Goal: Transaction & Acquisition: Purchase product/service

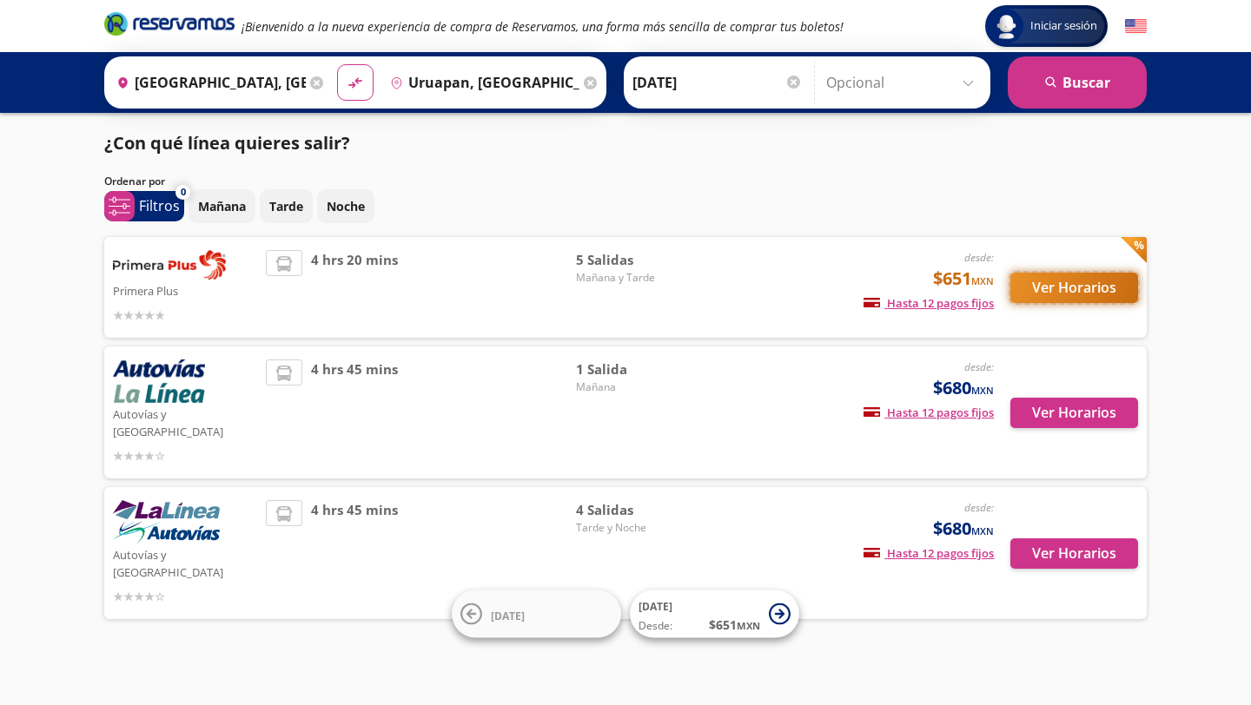
click at [1020, 293] on button "Ver Horarios" at bounding box center [1074, 288] width 128 height 30
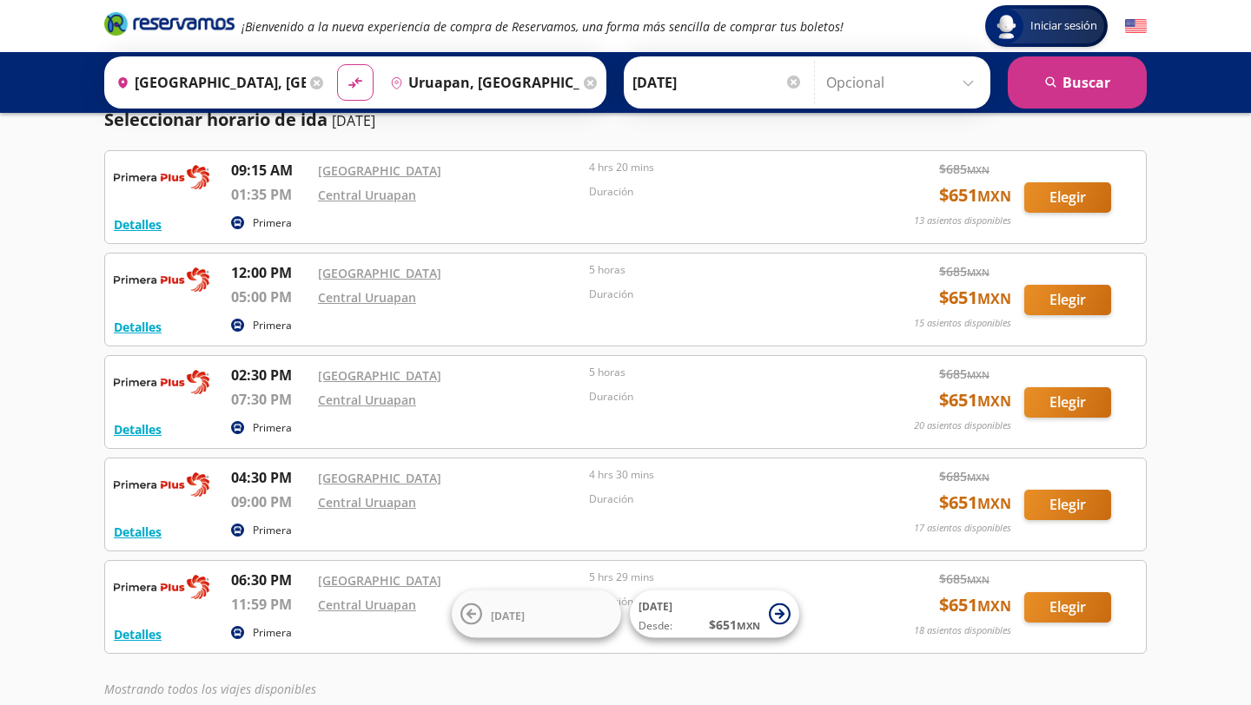
scroll to position [68, 0]
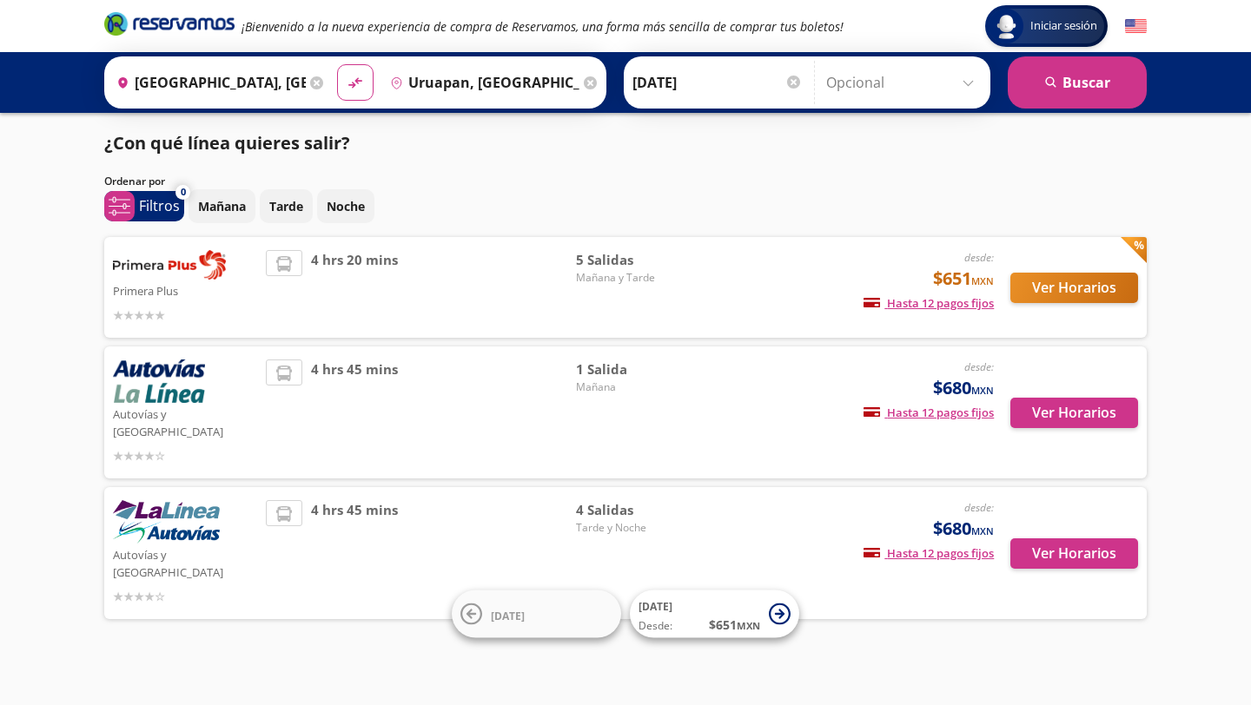
click at [279, 423] on div "4 hrs 45 mins" at bounding box center [421, 413] width 310 height 106
click at [1068, 398] on button "Ver Horarios" at bounding box center [1074, 413] width 128 height 30
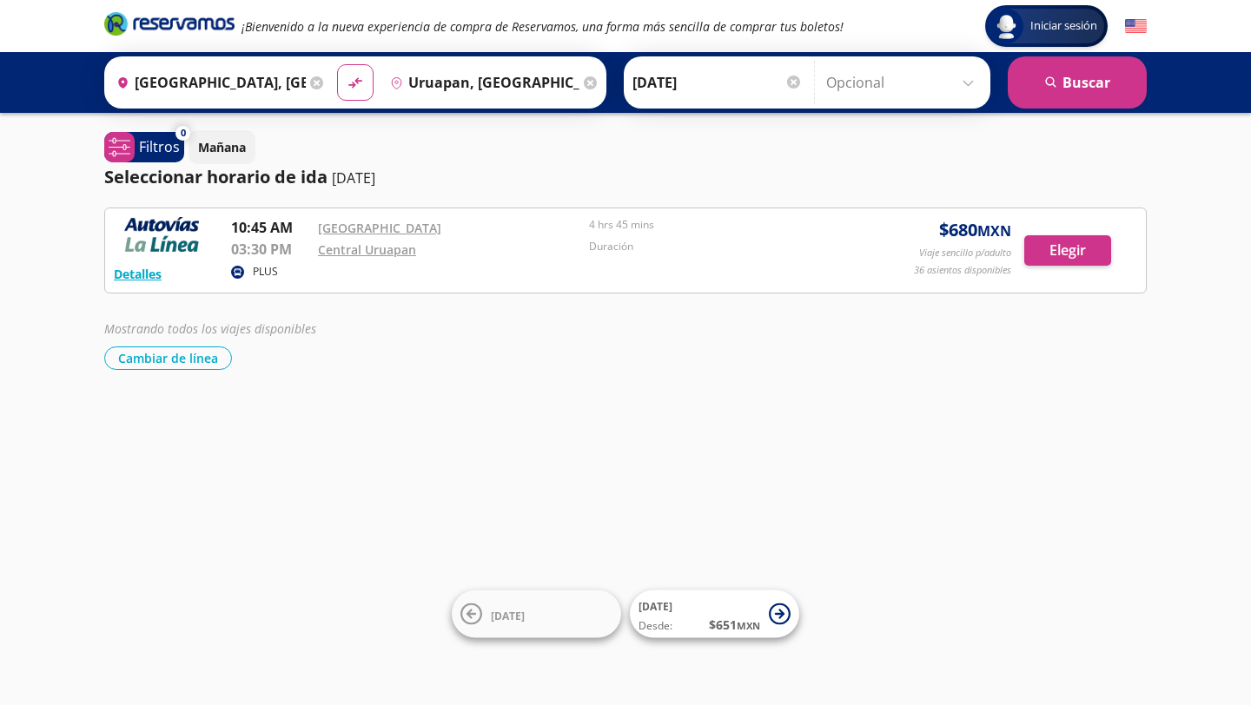
click at [553, 531] on div "Iniciar sesión Iniciar sesión ¡Bienvenido a la nueva experiencia de compra de R…" at bounding box center [625, 352] width 1251 height 705
click at [1076, 259] on button "Elegir" at bounding box center [1067, 250] width 87 height 30
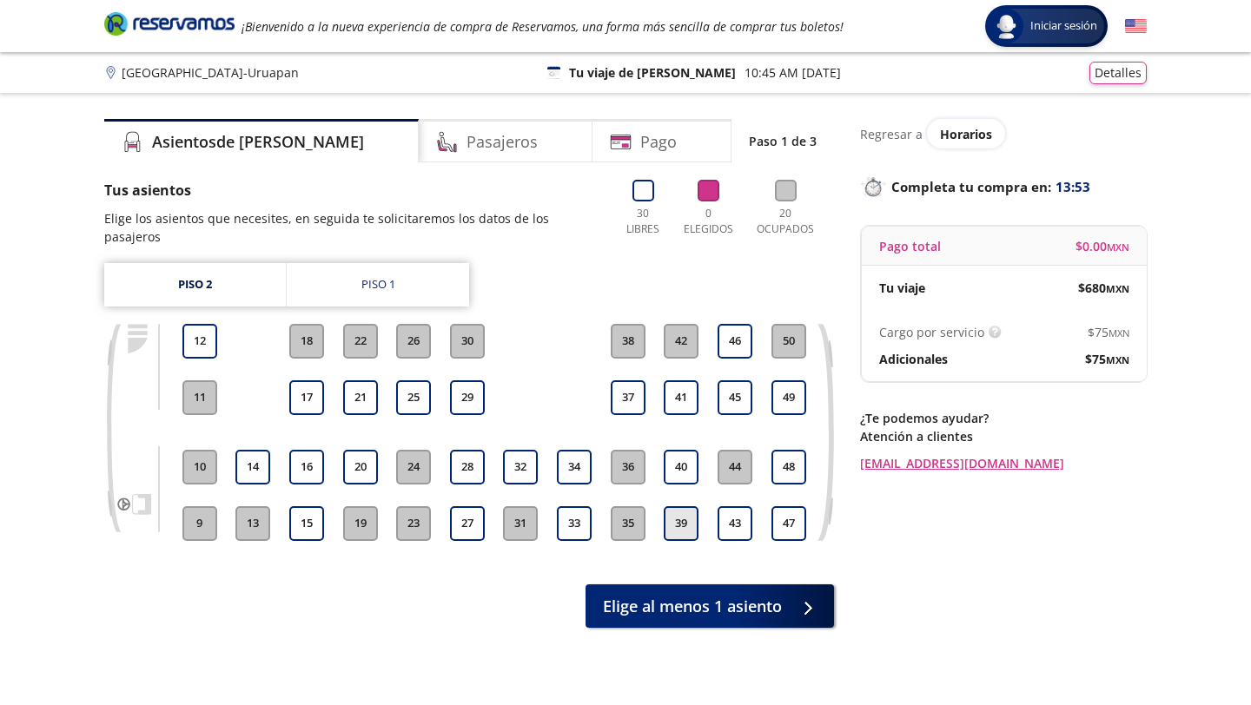
click at [686, 512] on button "39" at bounding box center [681, 523] width 35 height 35
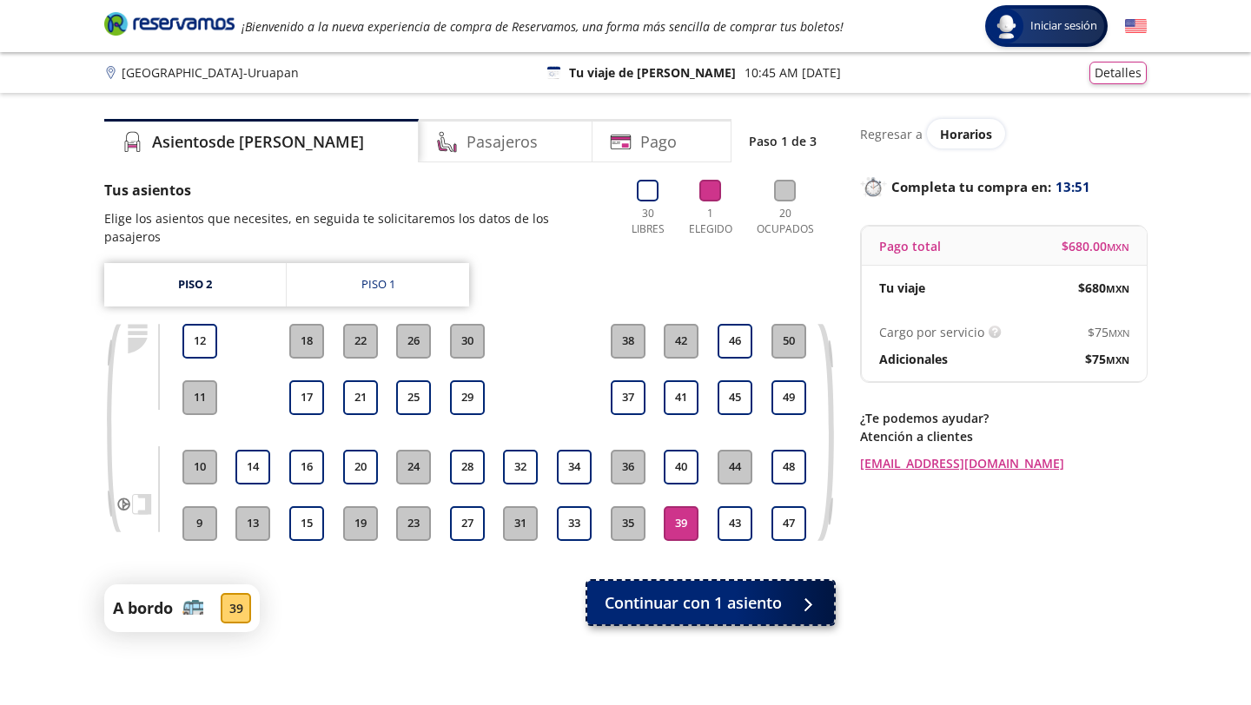
click at [687, 592] on span "Continuar con 1 asiento" at bounding box center [693, 603] width 177 height 23
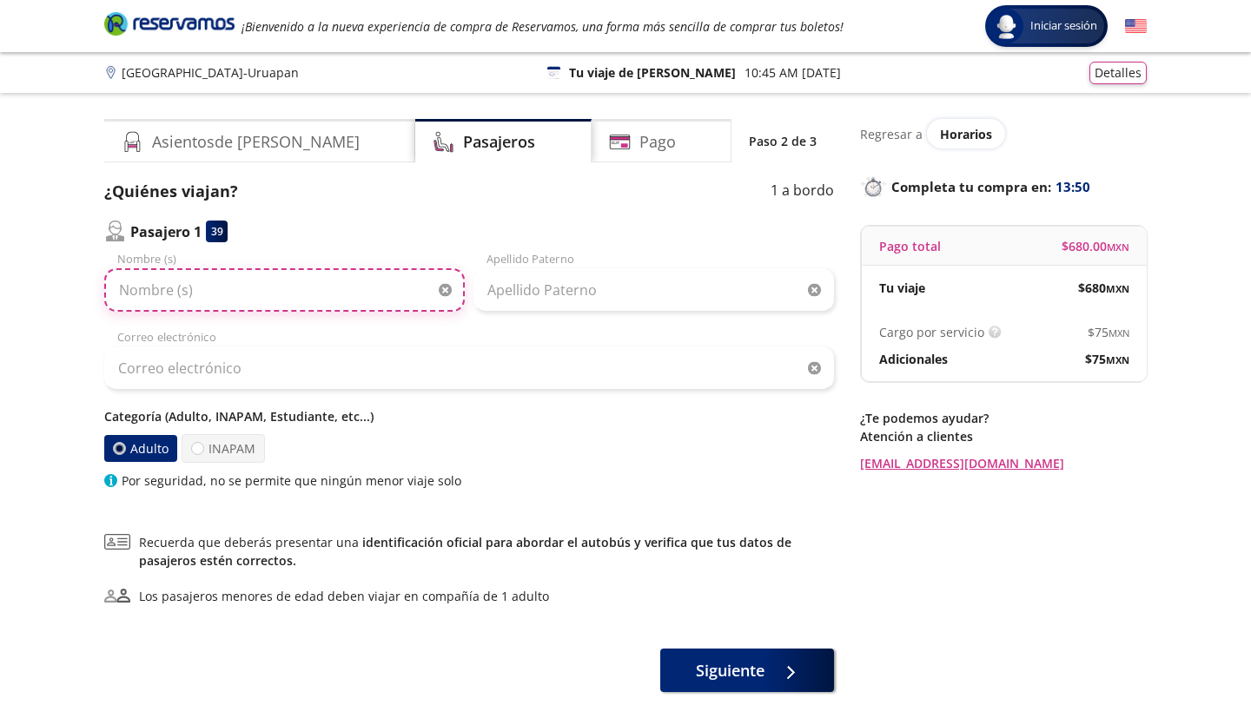
click at [386, 272] on input "Nombre (s)" at bounding box center [284, 289] width 360 height 43
type input "ximena"
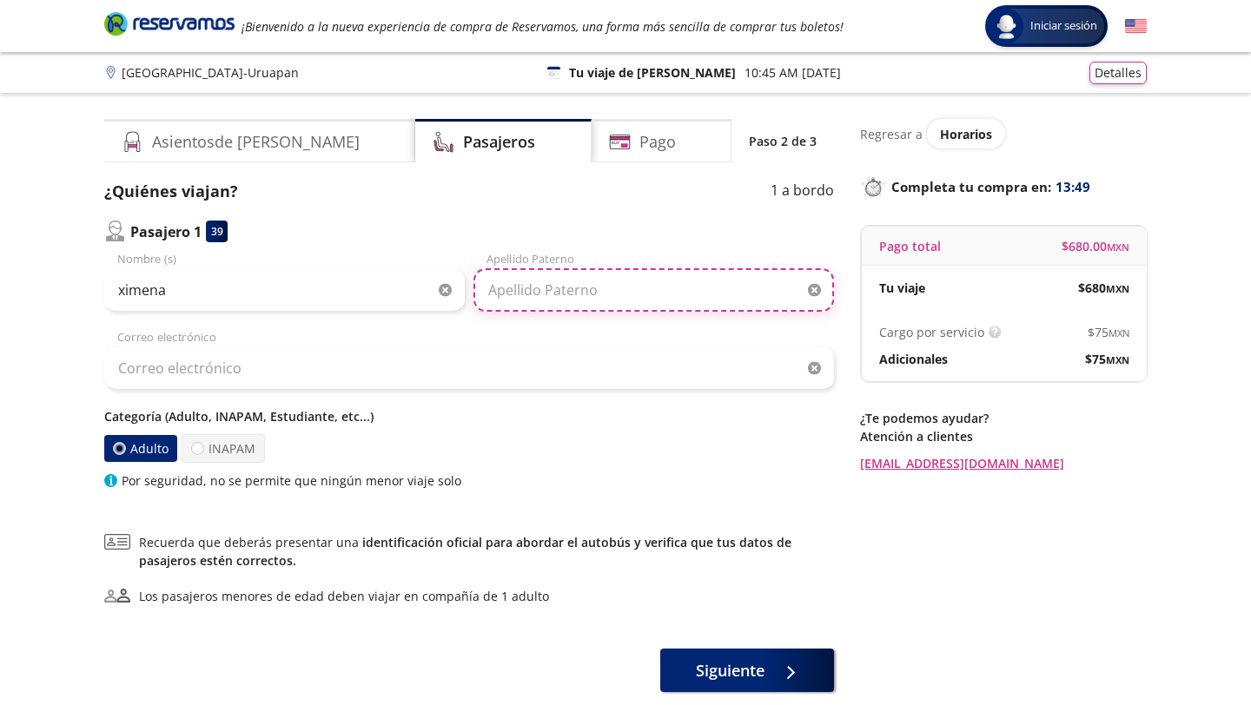
click at [538, 304] on input "Apellido Paterno" at bounding box center [653, 289] width 360 height 43
type input "[PERSON_NAME]"
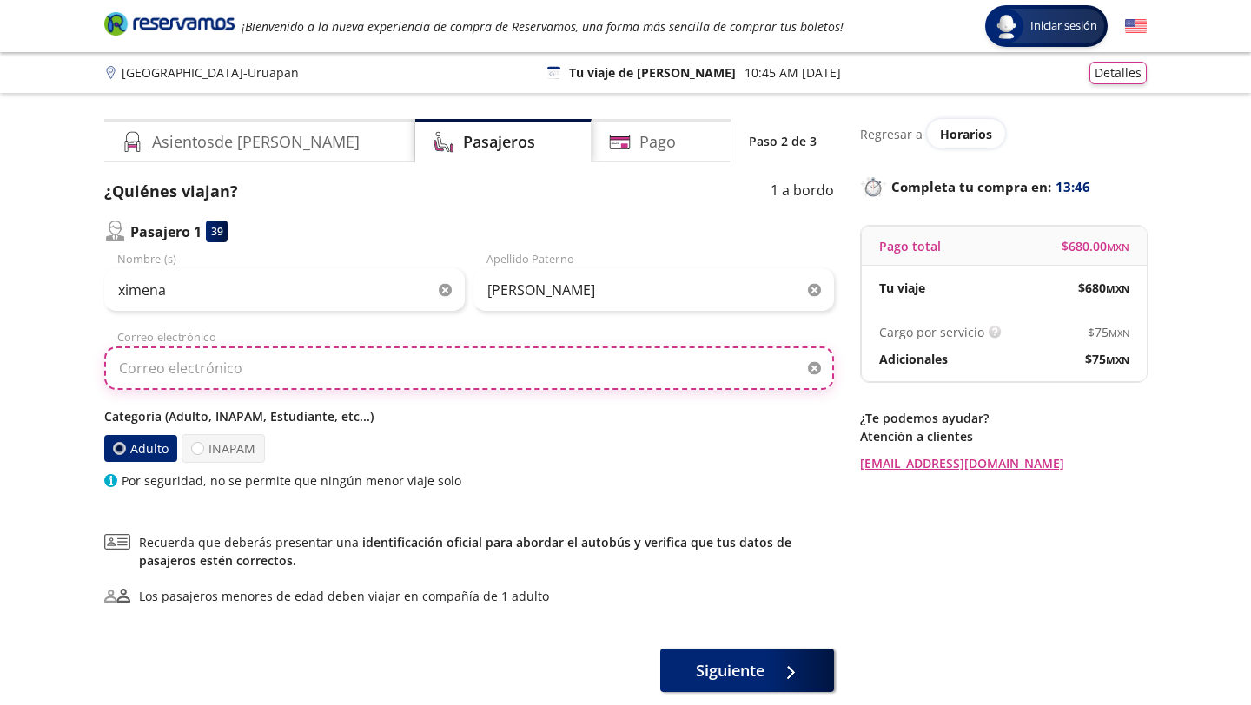
click at [608, 373] on input "Correo electrónico" at bounding box center [469, 368] width 730 height 43
type input "[EMAIL_ADDRESS][DOMAIN_NAME]"
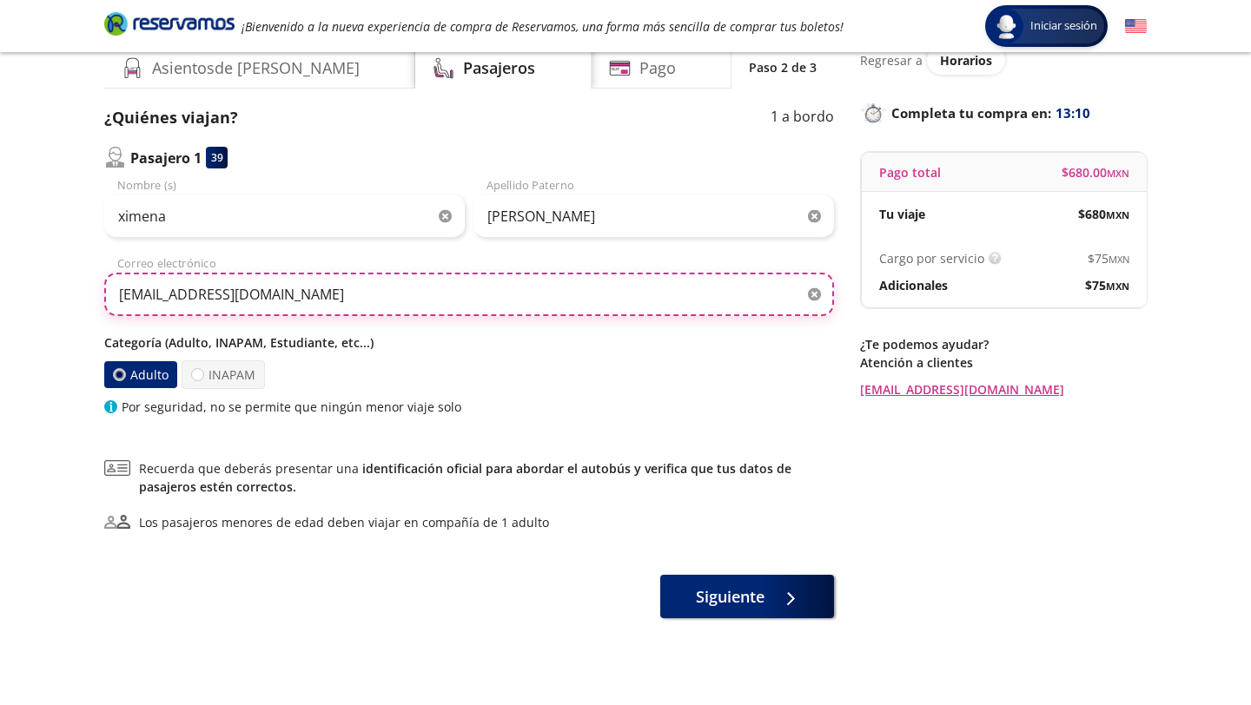
scroll to position [126, 0]
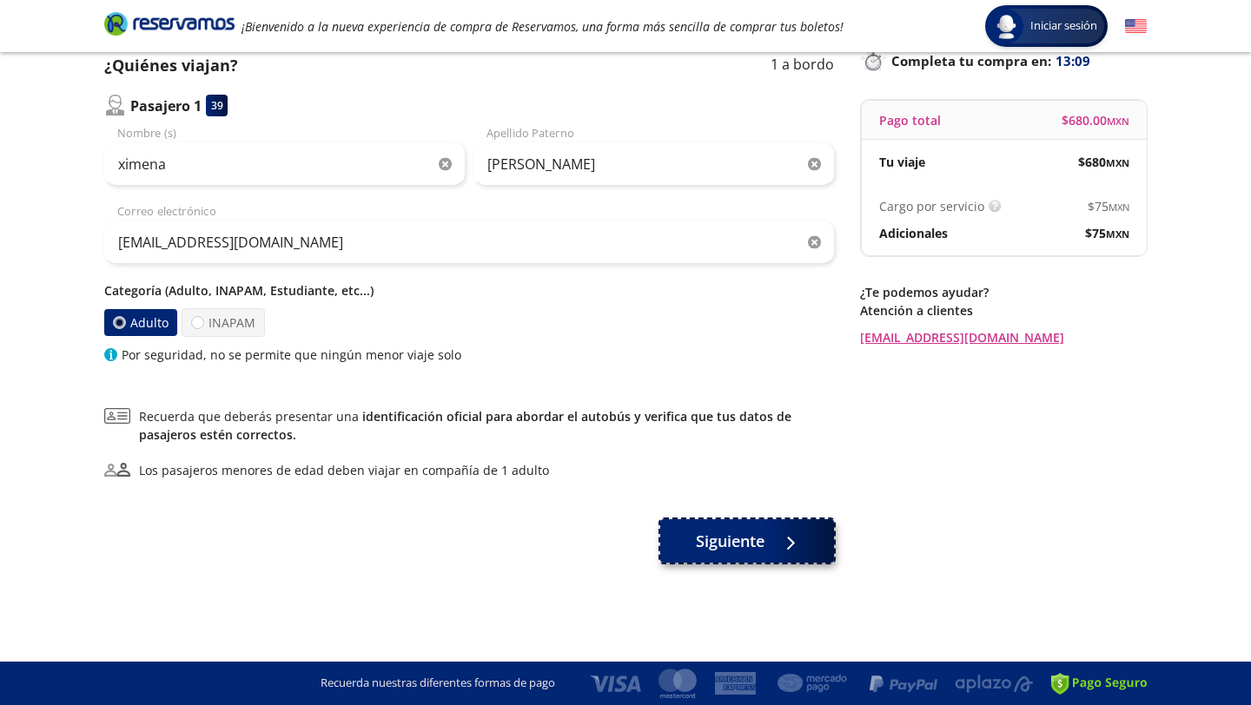
click at [700, 550] on span "Siguiente" at bounding box center [730, 541] width 69 height 23
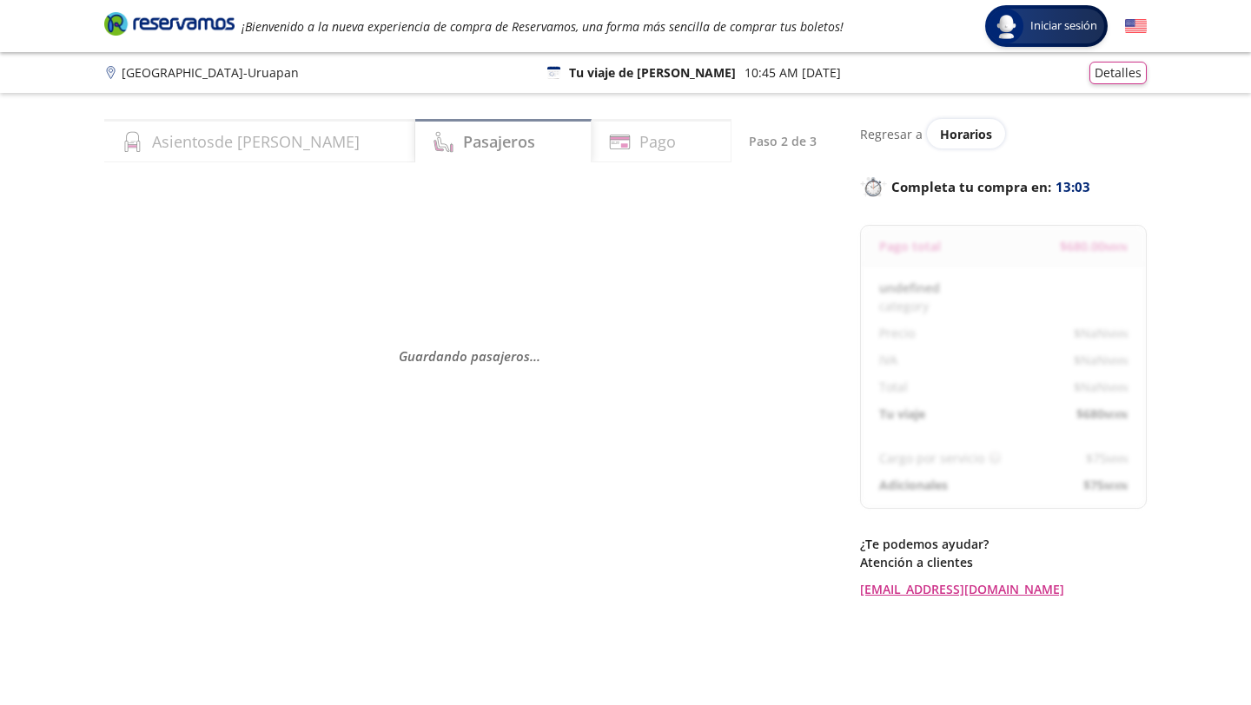
select select "MX"
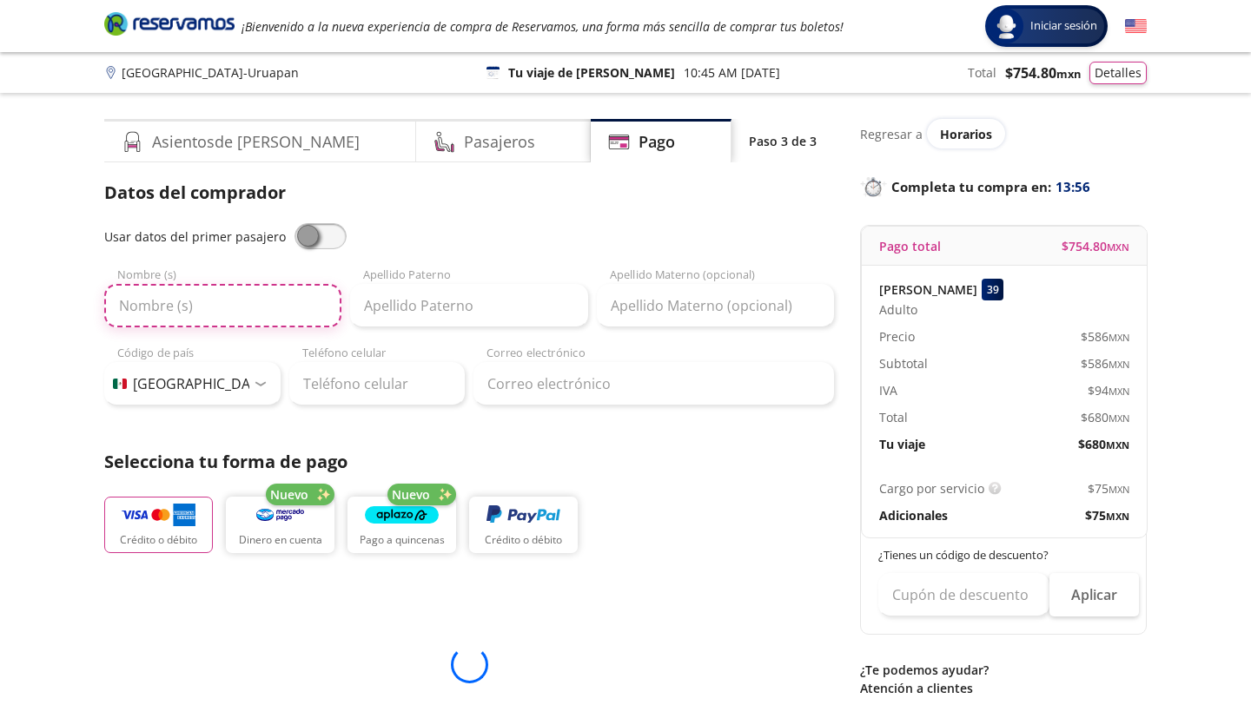
click at [233, 302] on input "Nombre (s)" at bounding box center [222, 305] width 237 height 43
type input "ximena"
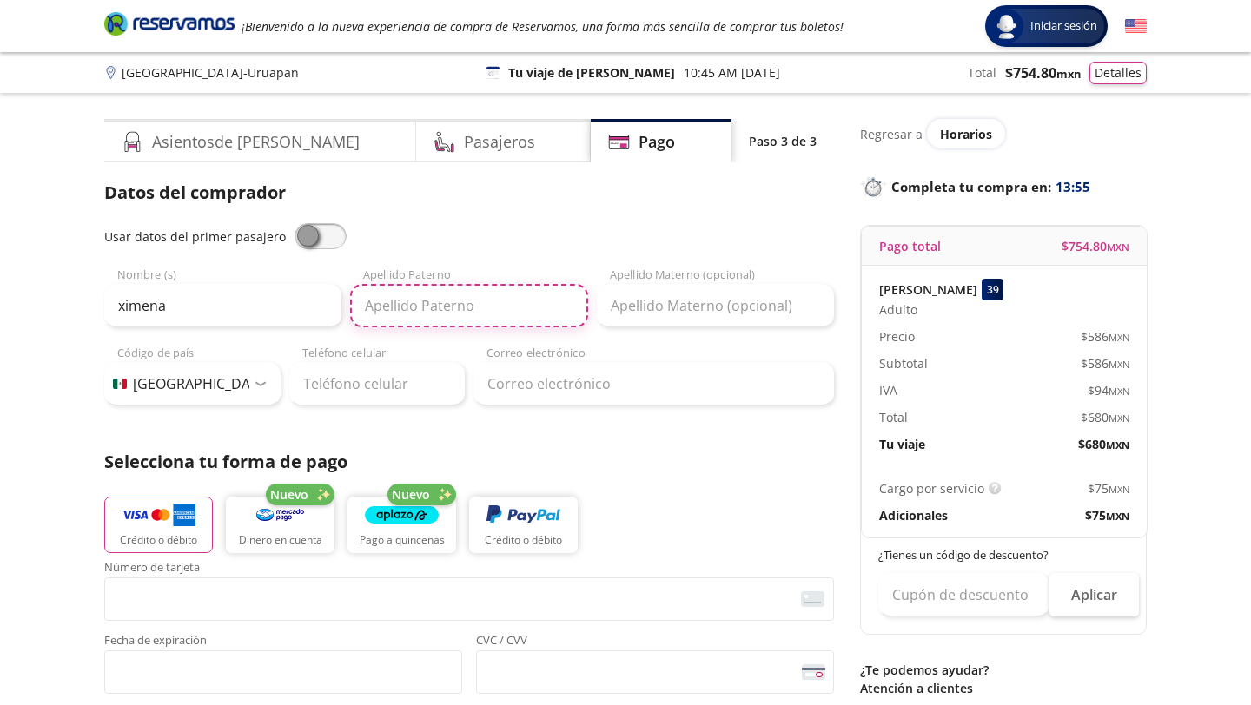
click at [396, 294] on input "Apellido Paterno" at bounding box center [468, 305] width 237 height 43
type input "hurtado"
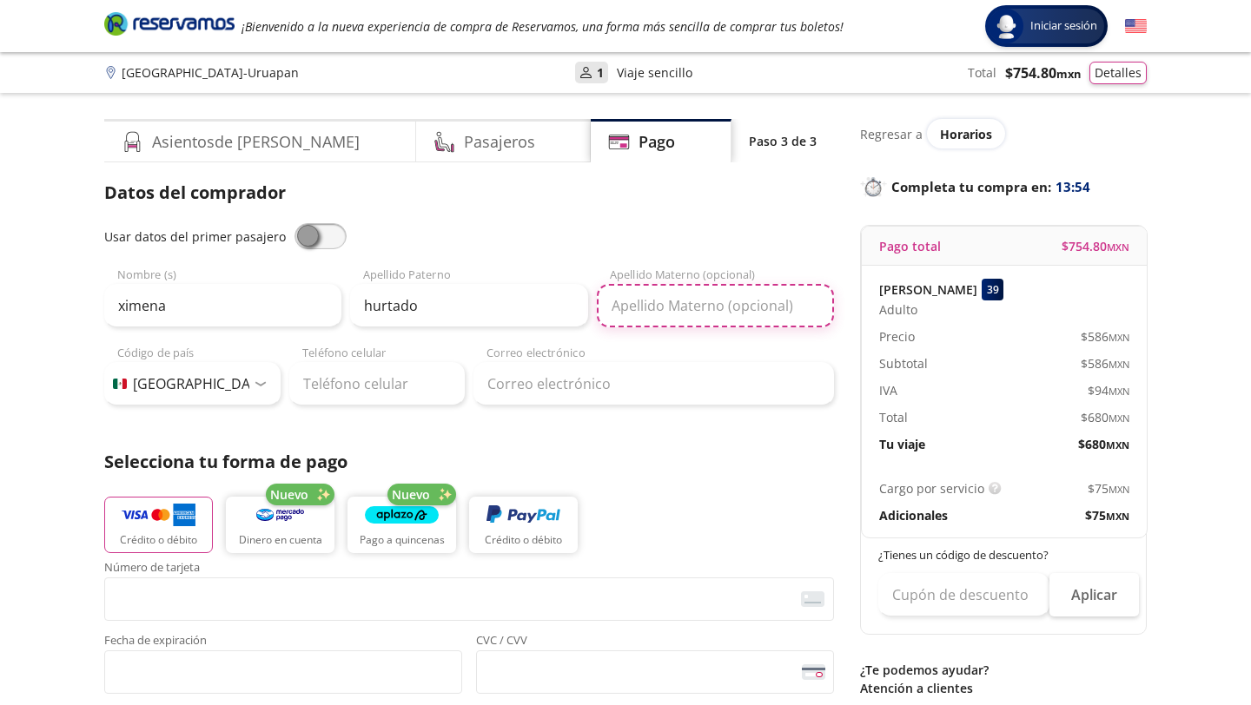
click at [643, 307] on input "Apellido Materno (opcional)" at bounding box center [715, 305] width 237 height 43
type input "[PERSON_NAME]"
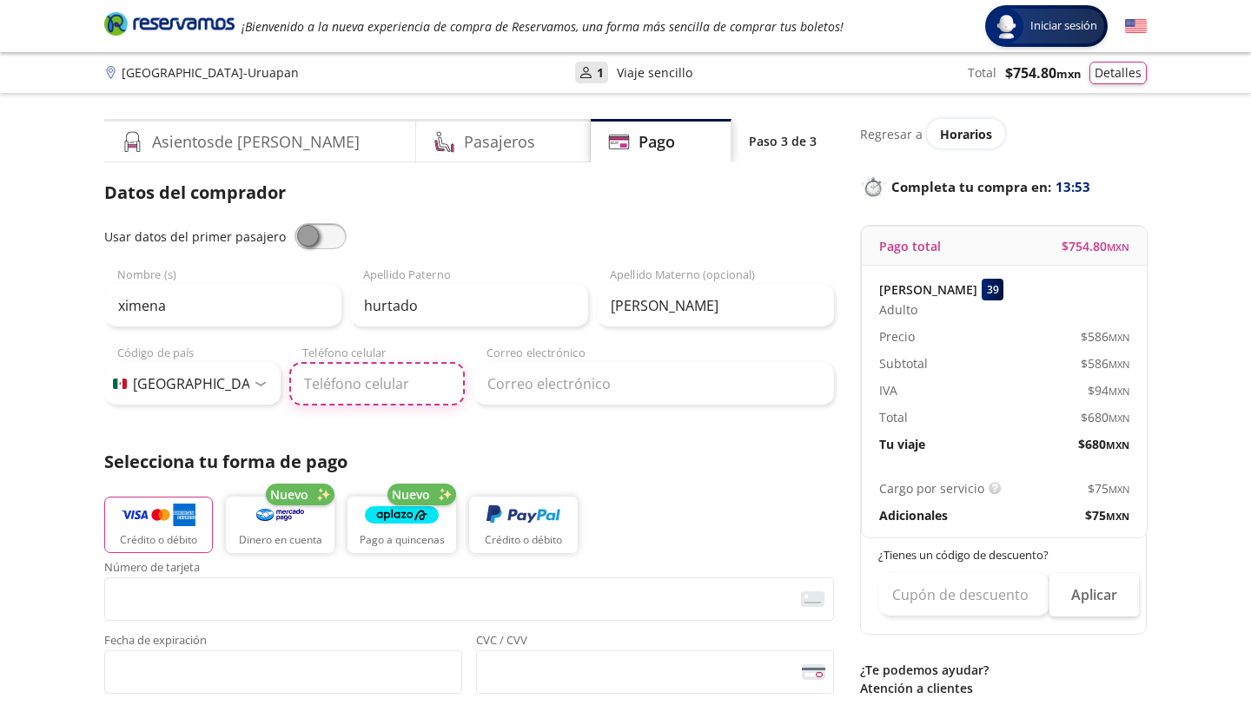
click at [393, 385] on input "Teléfono celular" at bounding box center [377, 383] width 176 height 43
type input "425 118 6939"
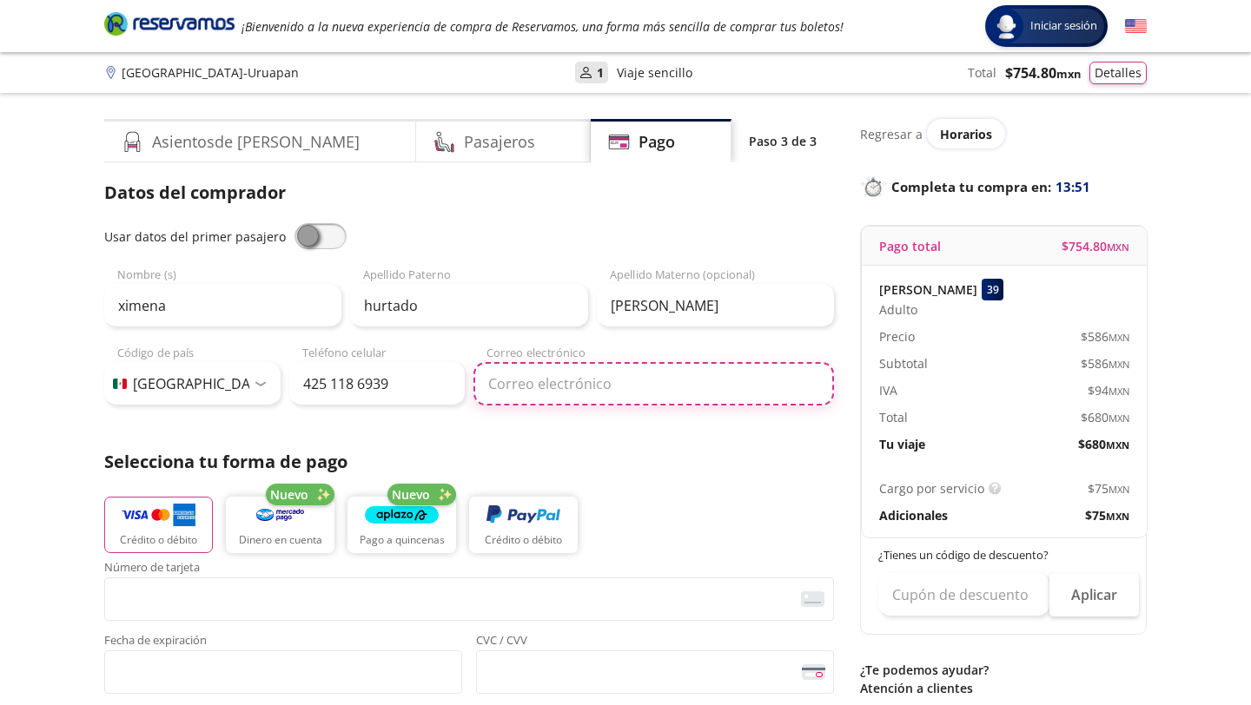
click at [510, 384] on input "Correo electrónico" at bounding box center [653, 383] width 360 height 43
type input "[EMAIL_ADDRESS][DOMAIN_NAME]"
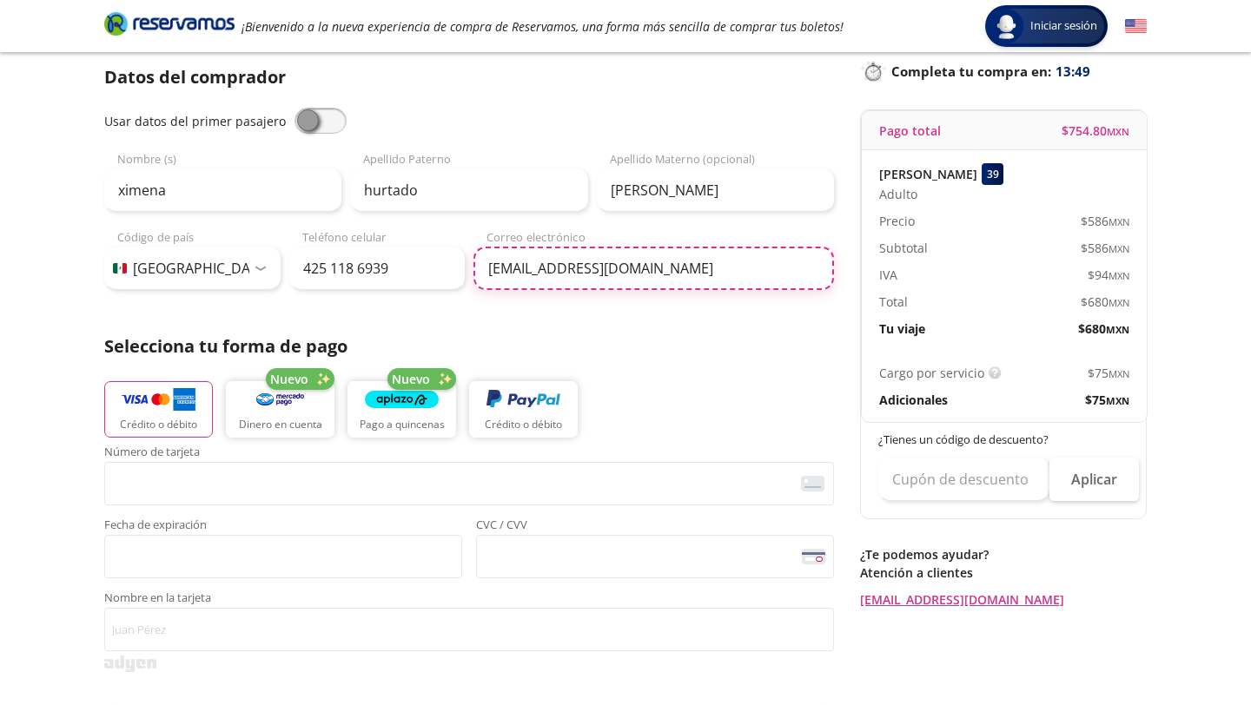
scroll to position [144, 0]
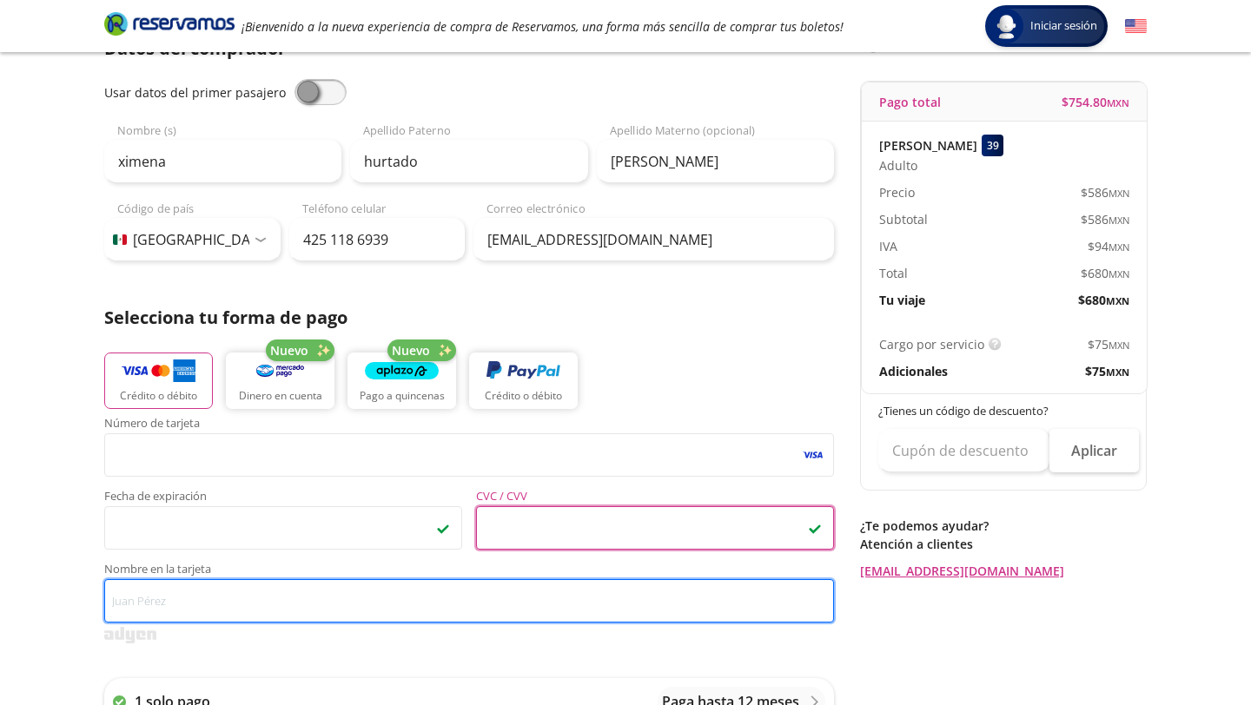
click at [535, 620] on input "Nombre en la tarjeta" at bounding box center [469, 600] width 730 height 43
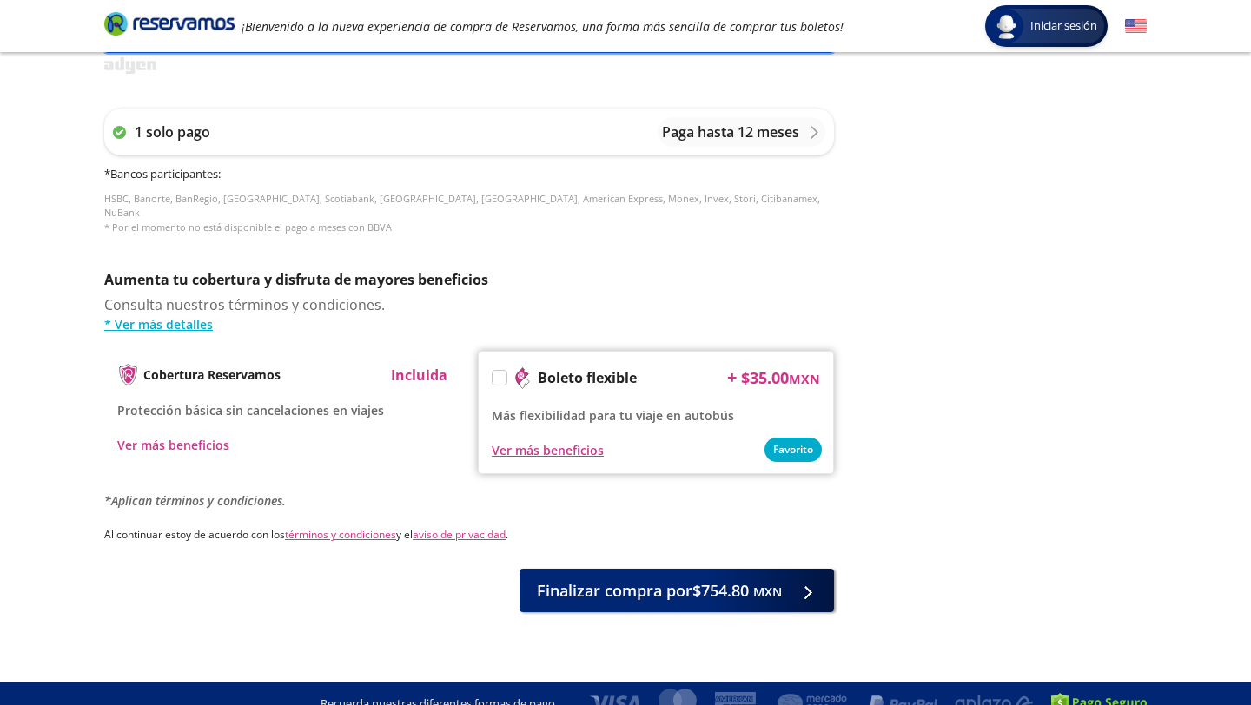
scroll to position [720, 0]
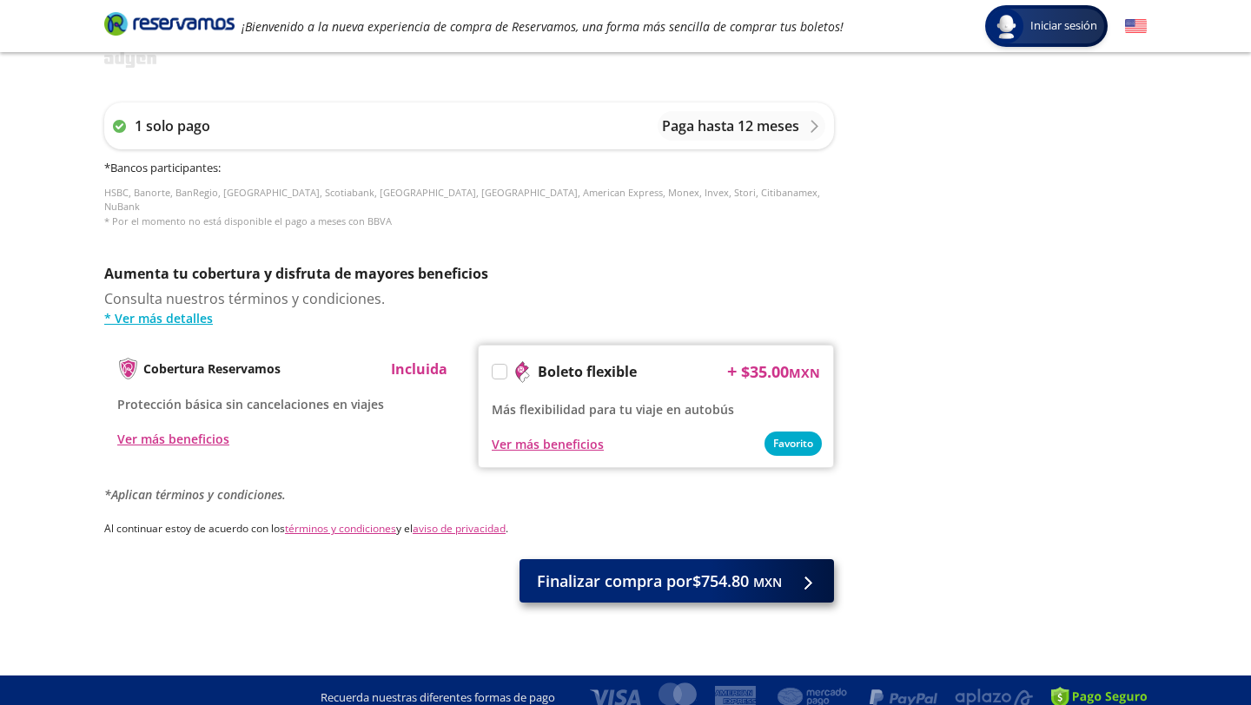
type input "[PERSON_NAME]"
click at [745, 570] on span "Finalizar compra por $754.80 MXN" at bounding box center [659, 581] width 245 height 23
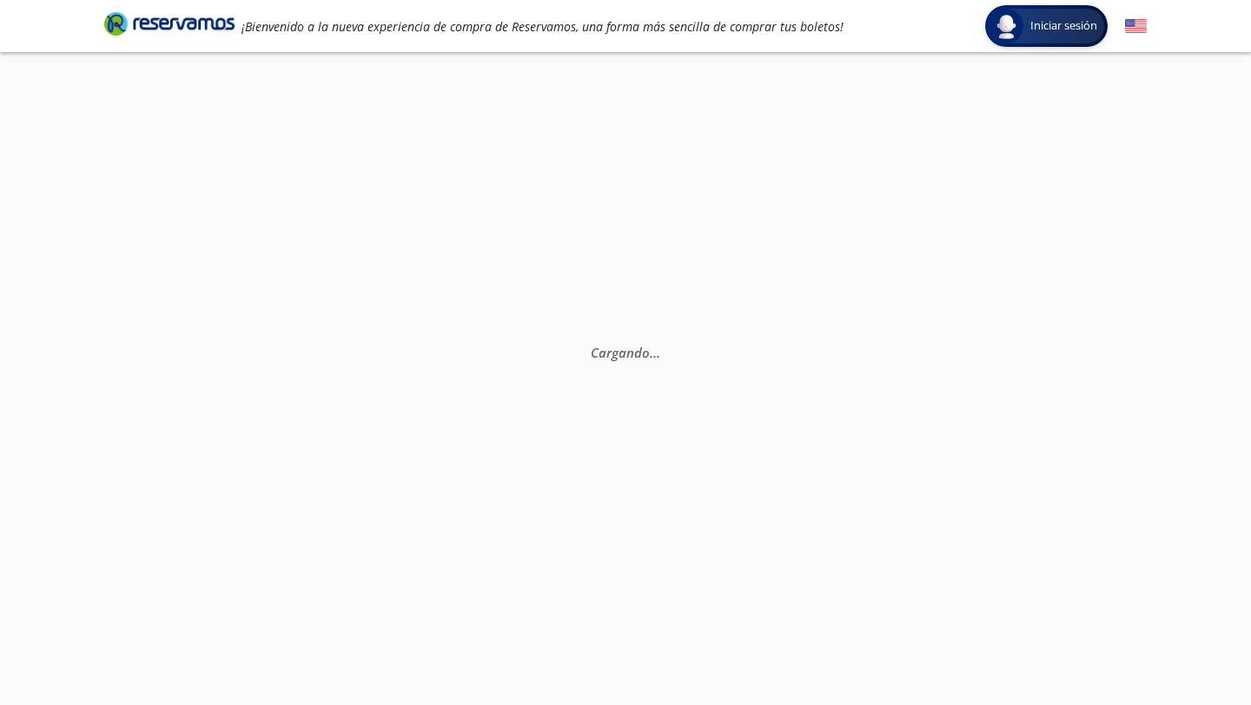
scroll to position [0, 0]
